Goal: Obtain resource: Download file/media

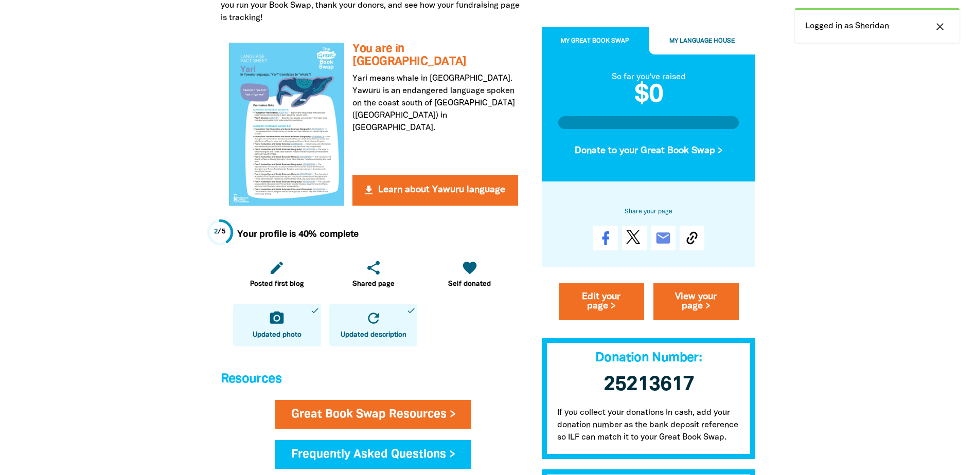
scroll to position [463, 0]
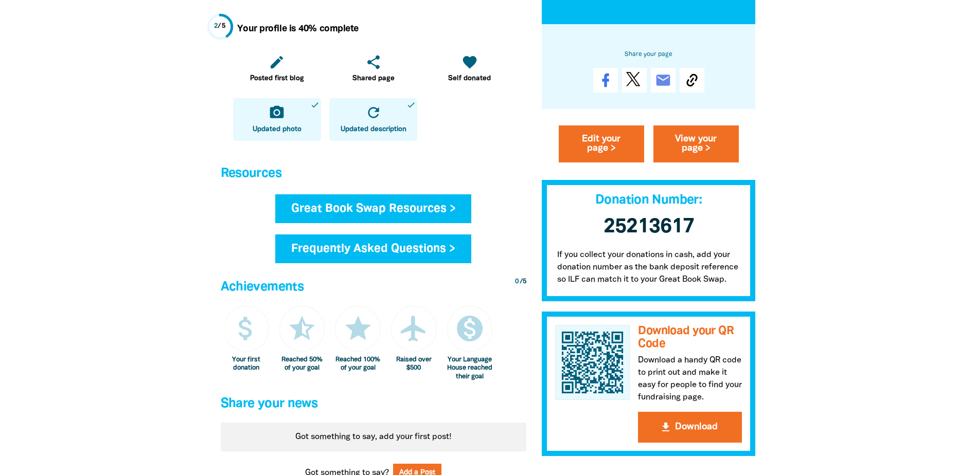
click at [432, 206] on link "Great Book Swap Resources >" at bounding box center [373, 208] width 197 height 29
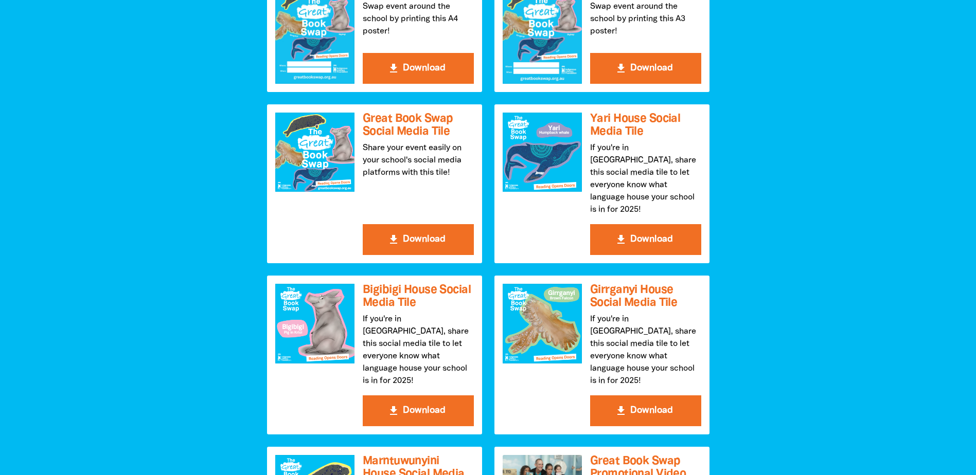
scroll to position [1132, 0]
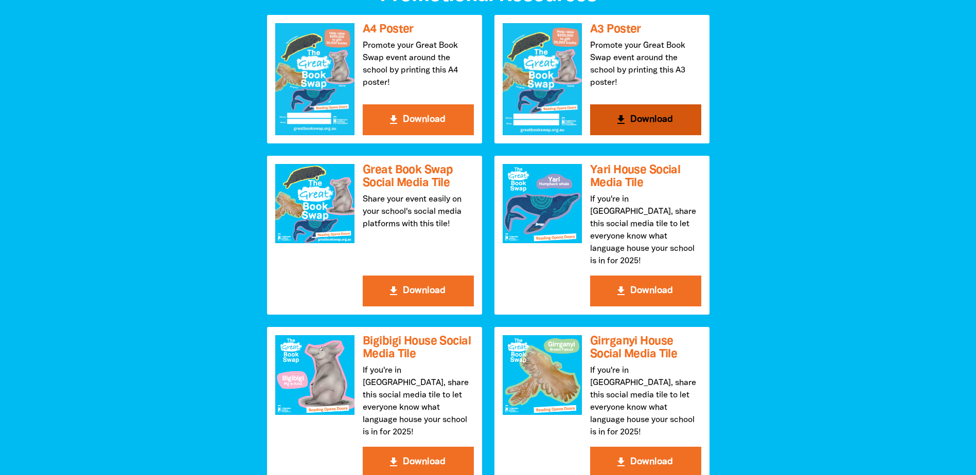
click at [642, 121] on button "get_app Download" at bounding box center [645, 119] width 111 height 31
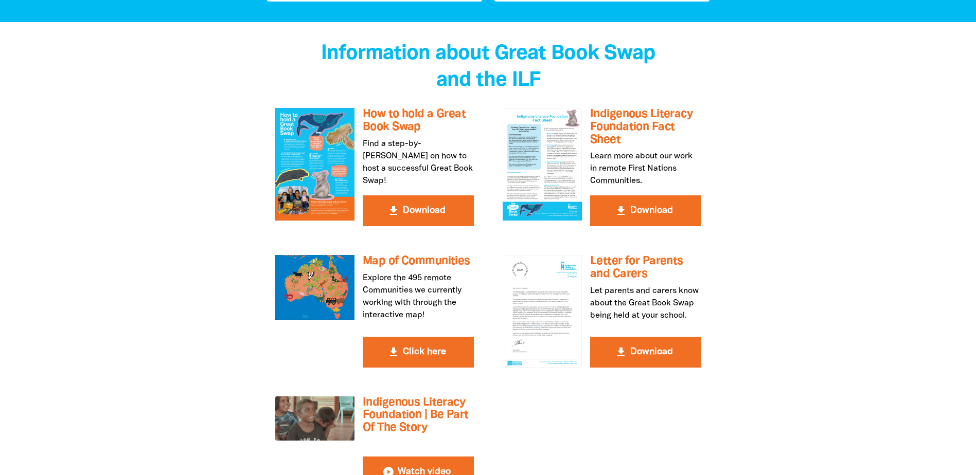
scroll to position [1749, 0]
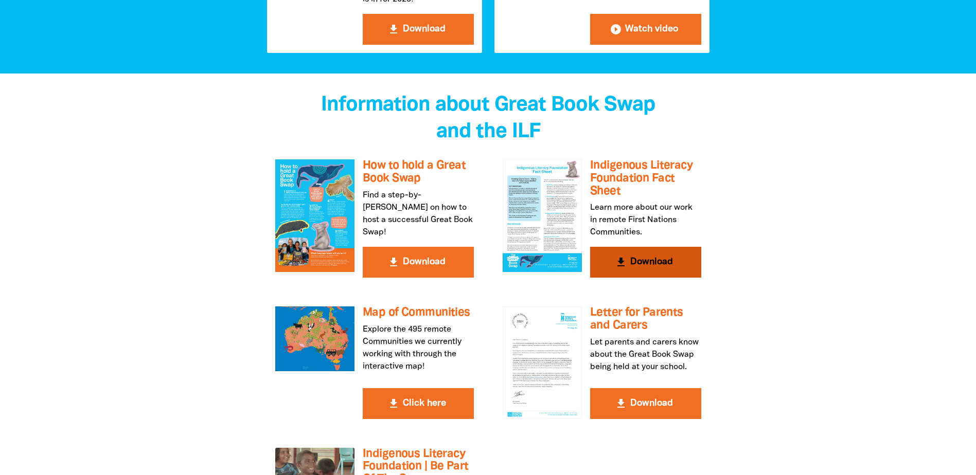
click at [655, 159] on h3 "Indigenous Literacy Foundation Fact Sheet" at bounding box center [645, 178] width 111 height 38
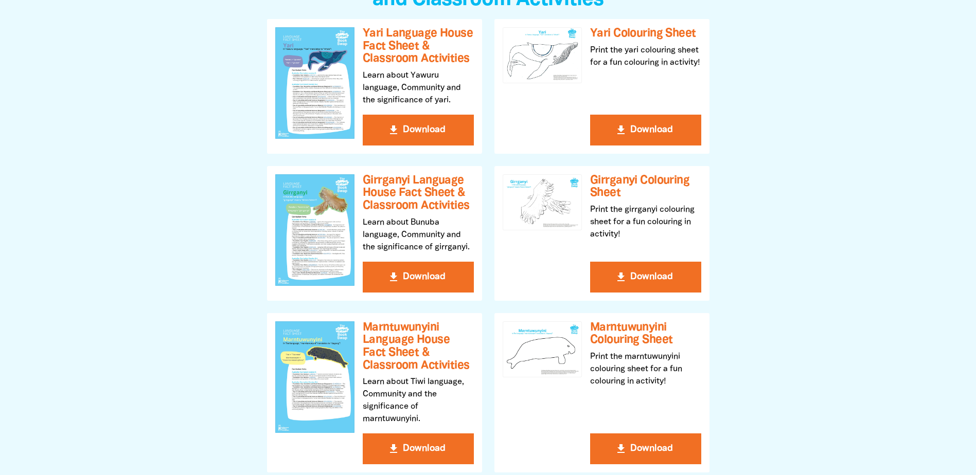
scroll to position [154, 0]
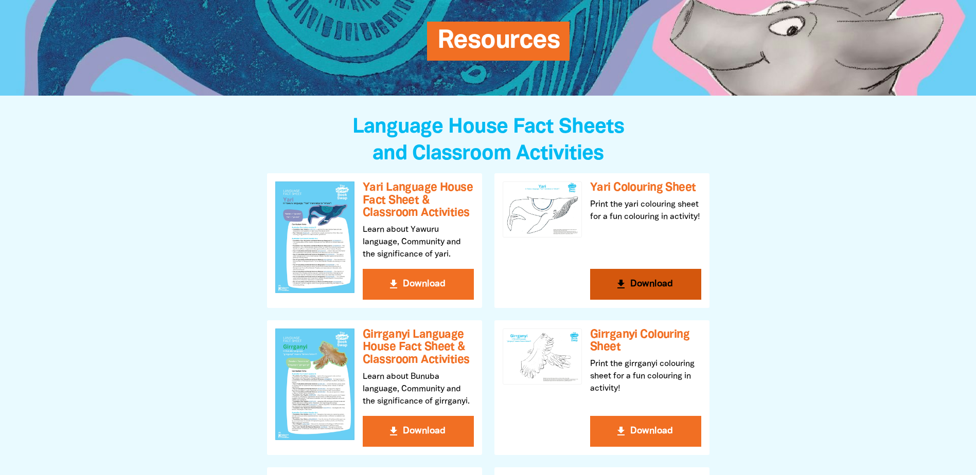
click at [672, 191] on h3 "Yari Colouring Sheet" at bounding box center [645, 188] width 111 height 13
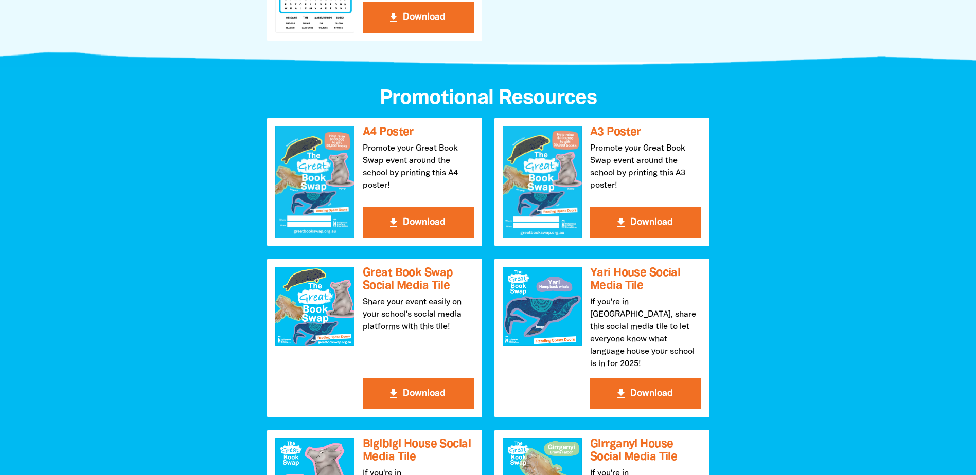
scroll to position [1132, 0]
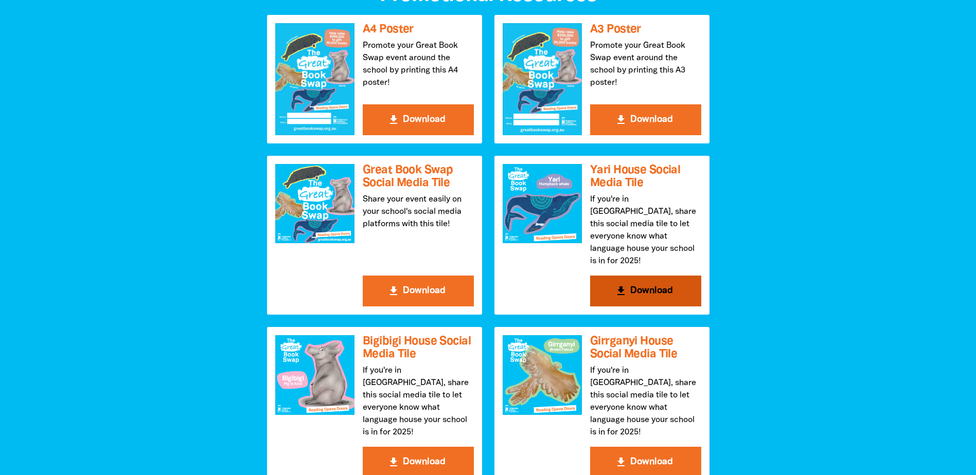
click at [659, 279] on button "get_app Download" at bounding box center [645, 291] width 111 height 31
